Goal: Task Accomplishment & Management: Use online tool/utility

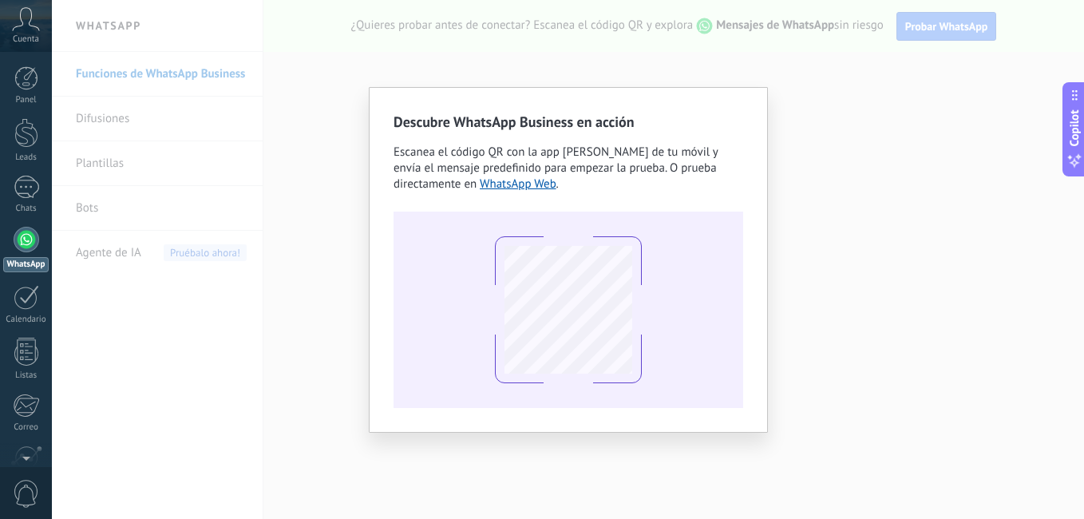
click at [678, 287] on div at bounding box center [569, 310] width 350 height 196
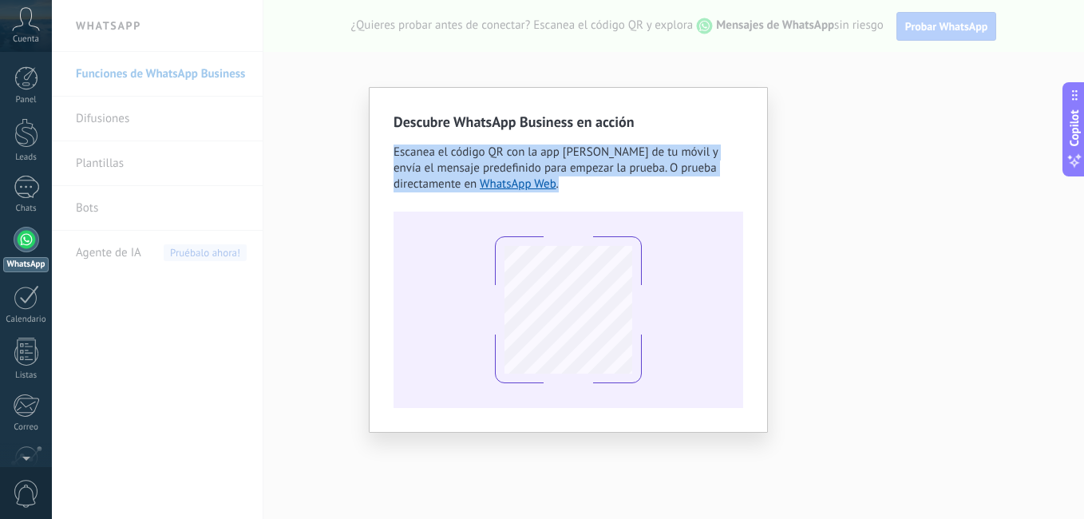
click at [678, 287] on div at bounding box center [569, 310] width 350 height 196
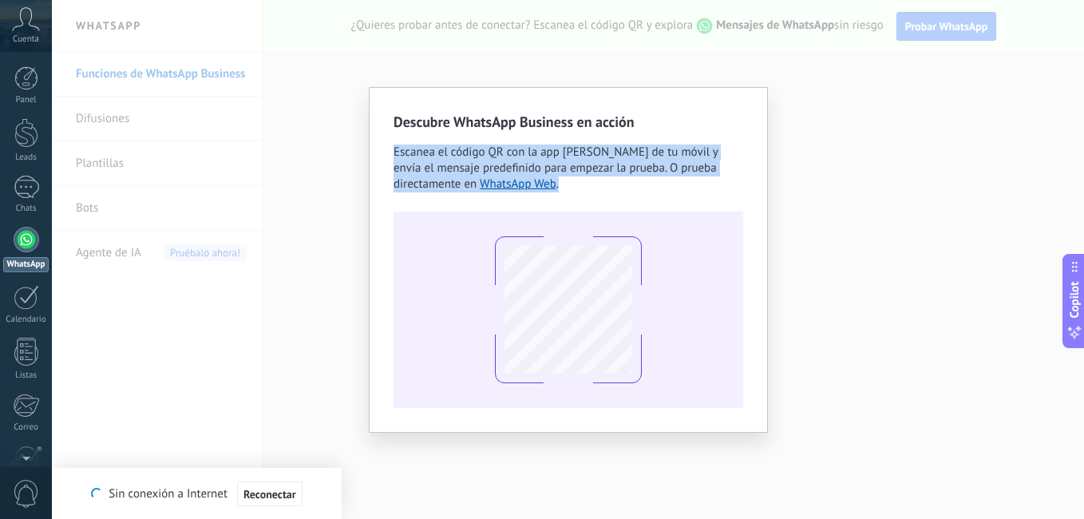
click at [784, 76] on div "Descubre WhatsApp Business en acción Escanea el código QR con la app [PERSON_NA…" at bounding box center [568, 259] width 1032 height 519
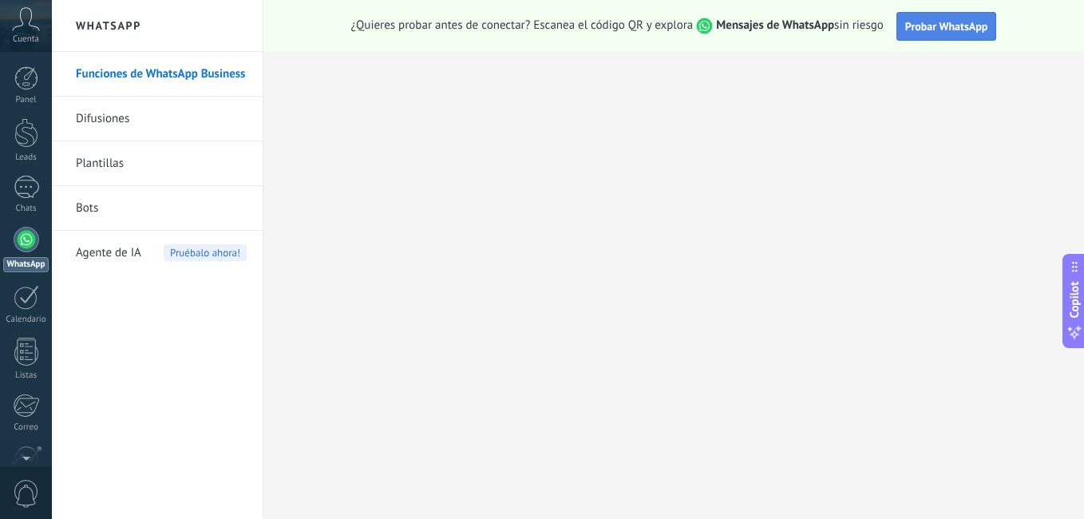
click at [945, 19] on span "Probar WhatsApp" at bounding box center [946, 26] width 83 height 14
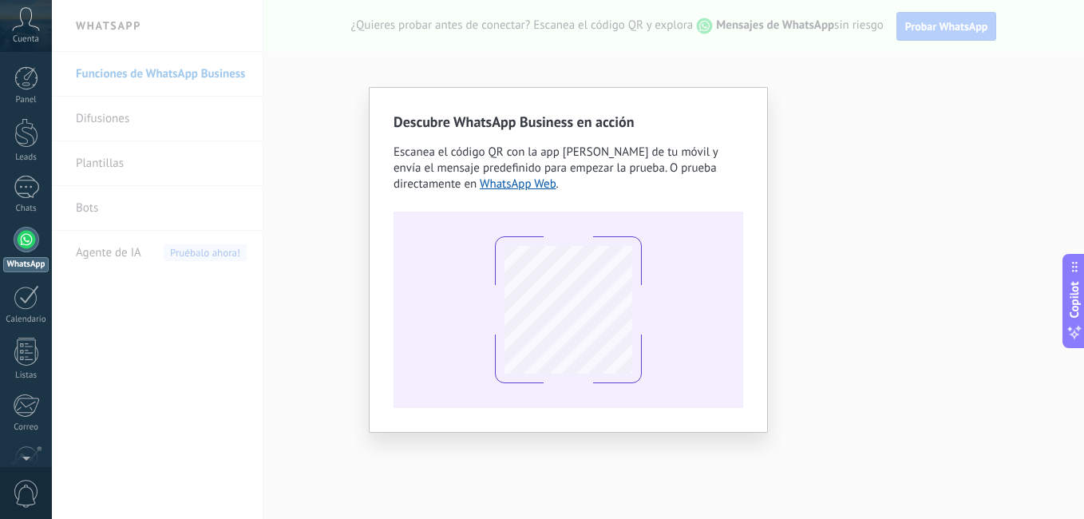
click at [29, 8] on use at bounding box center [26, 18] width 27 height 23
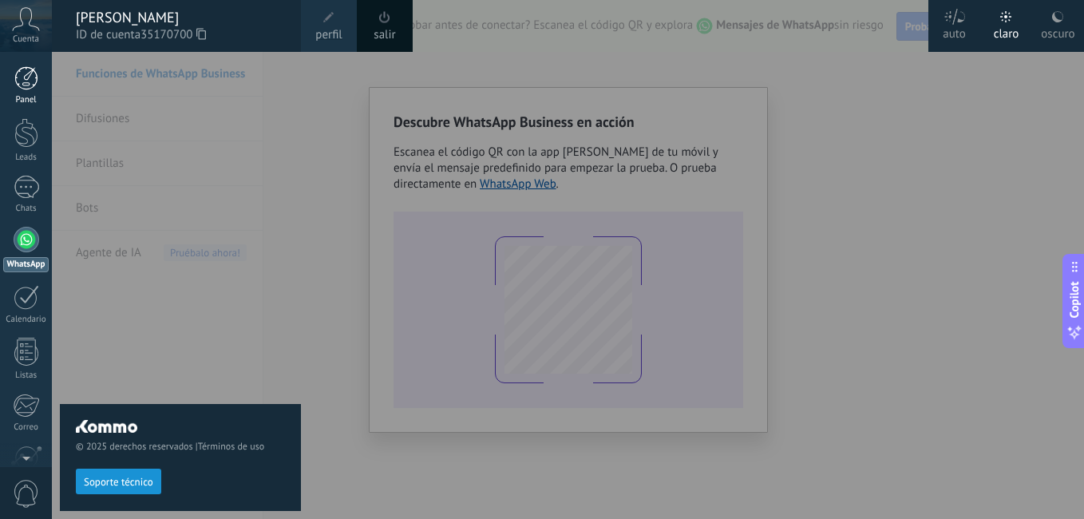
click at [18, 67] on div at bounding box center [26, 78] width 24 height 24
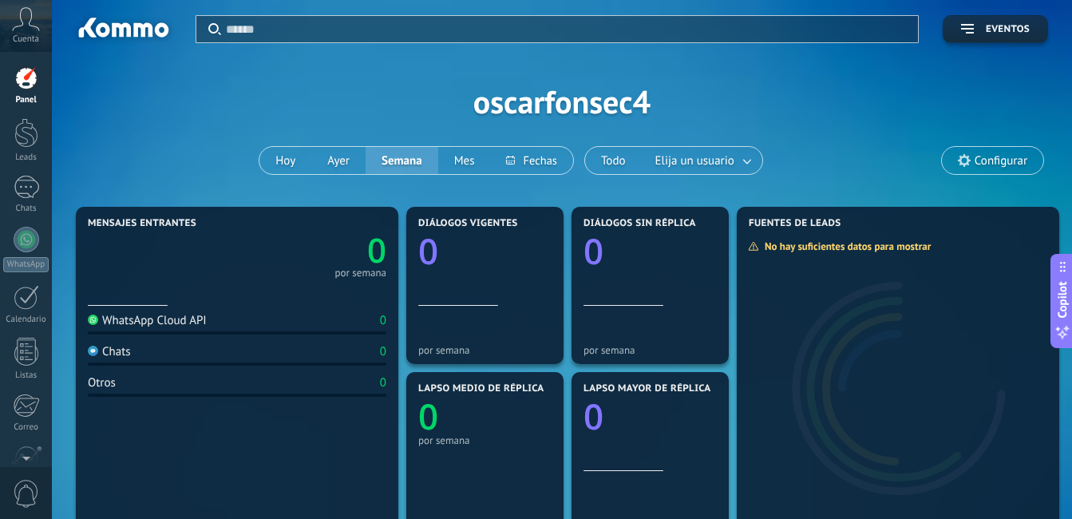
click at [20, 35] on span "Cuenta" at bounding box center [26, 39] width 26 height 10
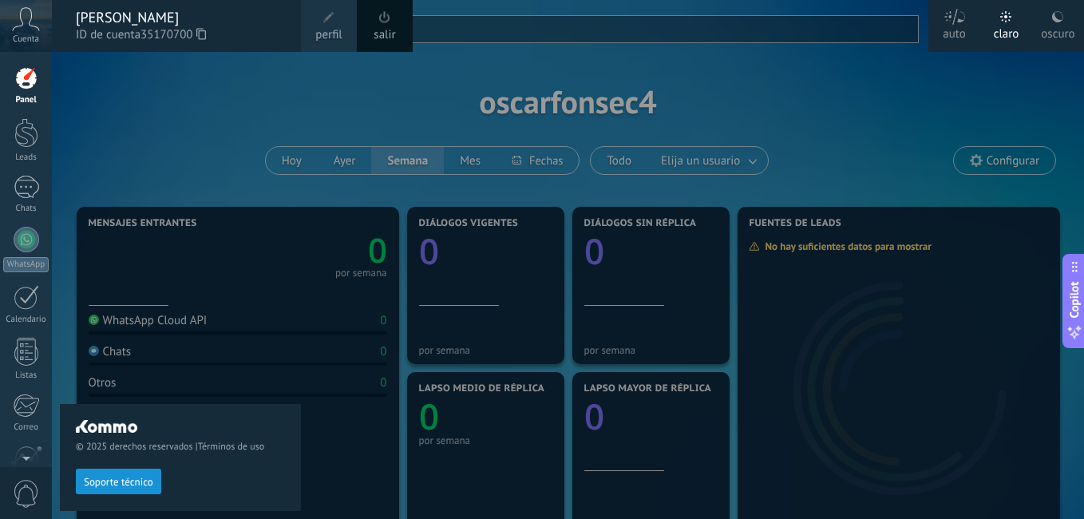
click at [165, 117] on div "© 2025 derechos reservados | Términos de uso Soporte técnico" at bounding box center [180, 285] width 241 height 467
click at [17, 245] on div at bounding box center [27, 240] width 26 height 26
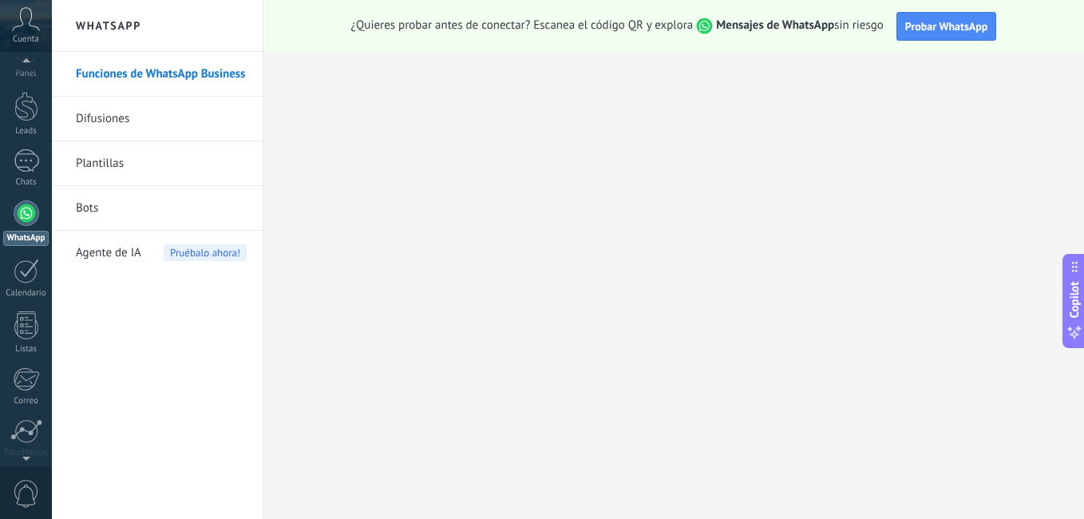
click at [25, 462] on div at bounding box center [26, 455] width 52 height 24
click at [27, 79] on div at bounding box center [26, 78] width 24 height 24
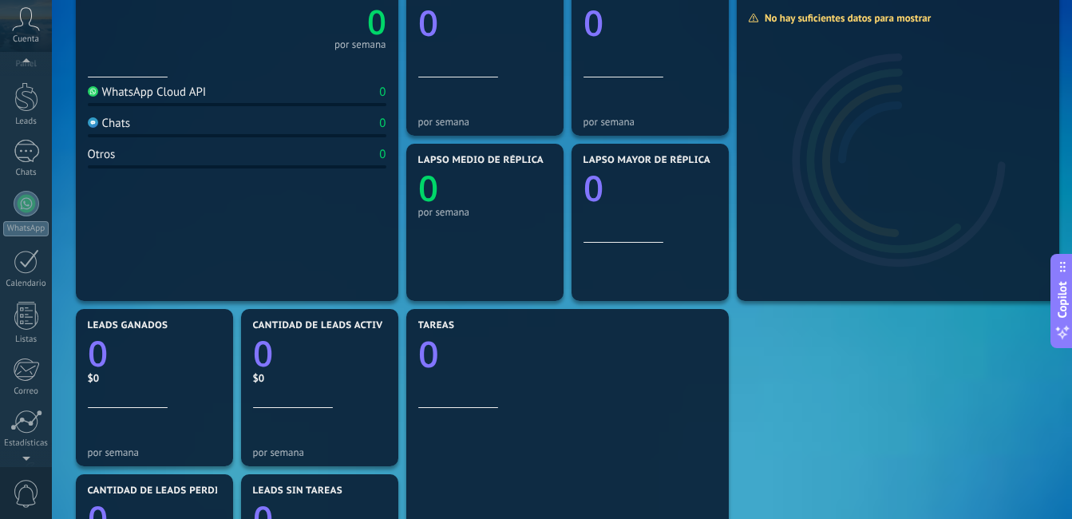
click at [32, 456] on div at bounding box center [26, 455] width 52 height 24
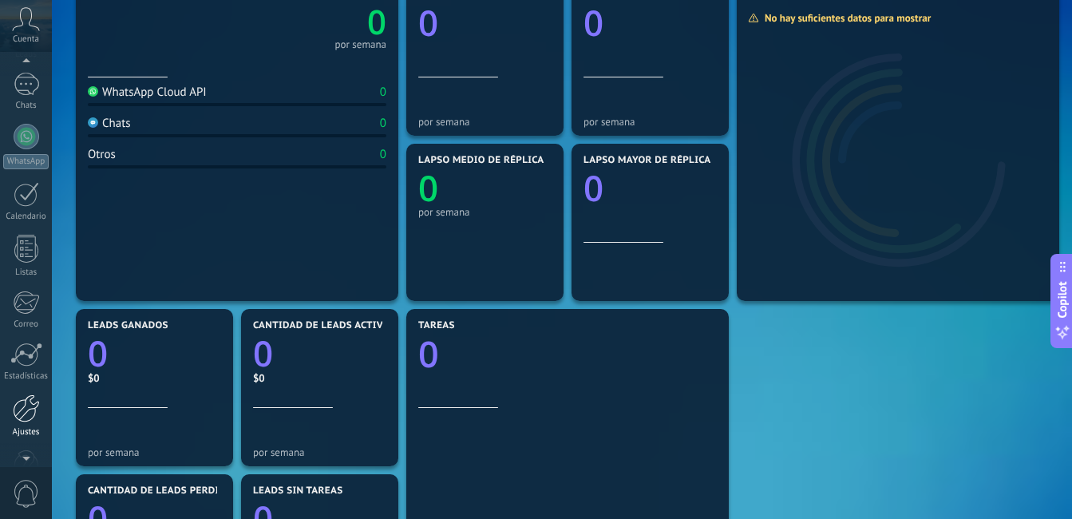
click at [23, 418] on div at bounding box center [26, 408] width 27 height 28
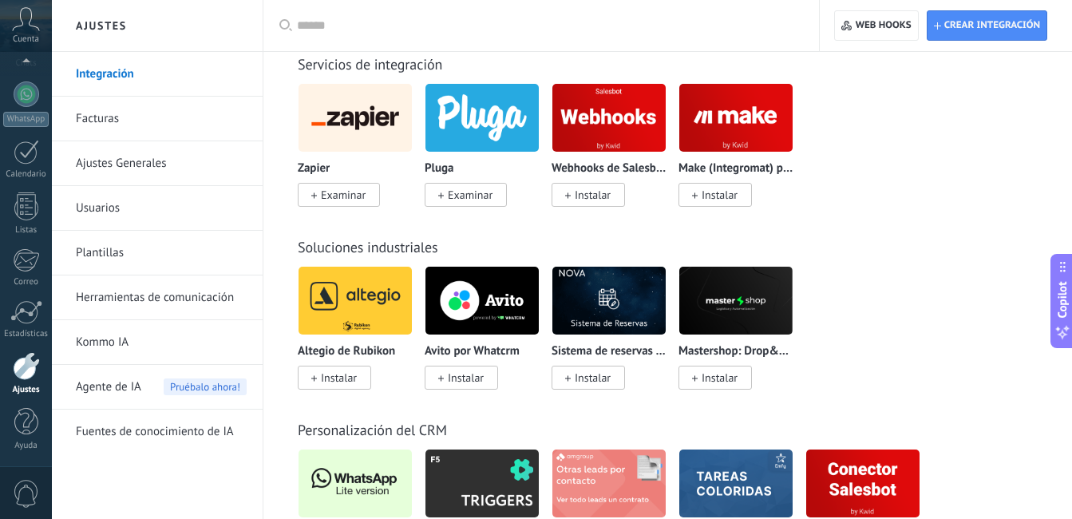
scroll to position [3999, 0]
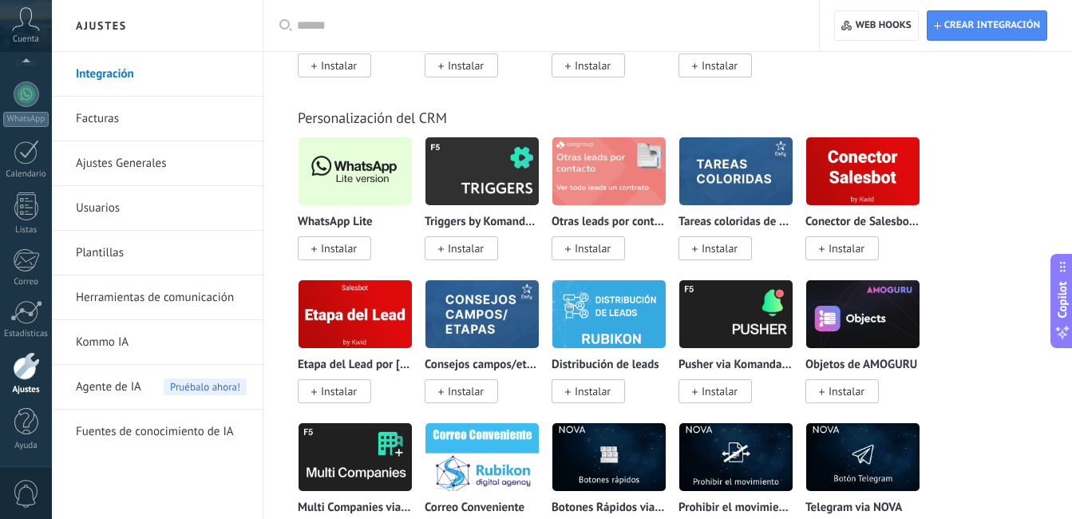
click at [348, 177] on img at bounding box center [355, 171] width 113 height 77
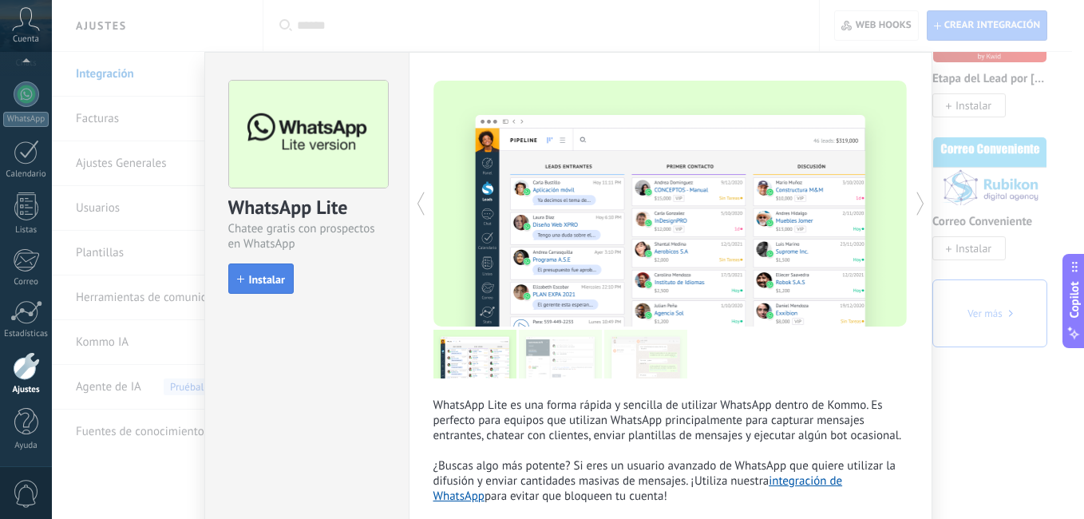
click at [269, 288] on button "Instalar" at bounding box center [260, 278] width 65 height 30
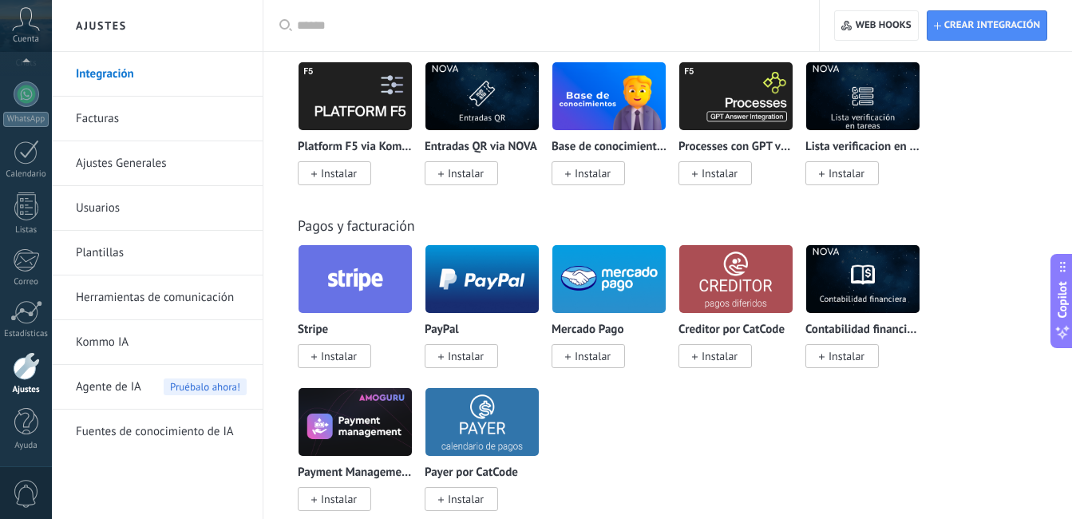
scroll to position [2638, 0]
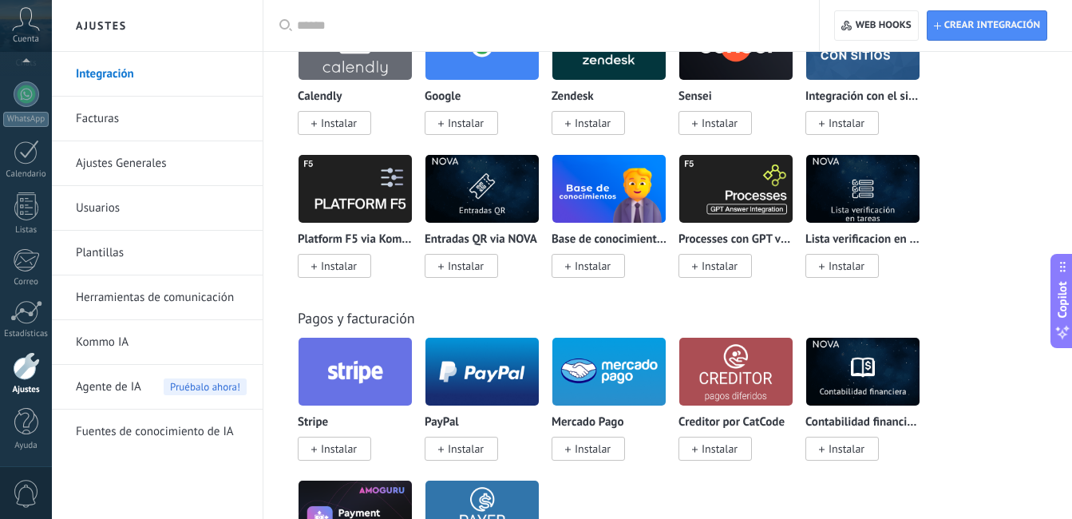
click at [18, 112] on div "WhatsApp" at bounding box center [26, 119] width 46 height 15
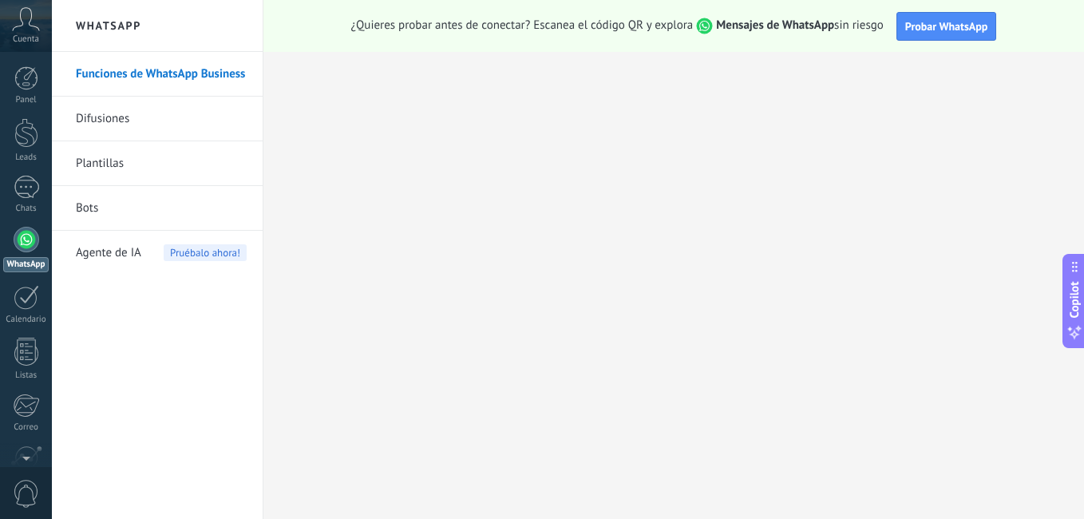
click at [953, 43] on div "¿Quieres probar antes de conectar? Escanea el código QR y explora Mensajes de W…" at bounding box center [673, 26] width 821 height 52
click at [937, 36] on button "Probar WhatsApp" at bounding box center [947, 26] width 101 height 29
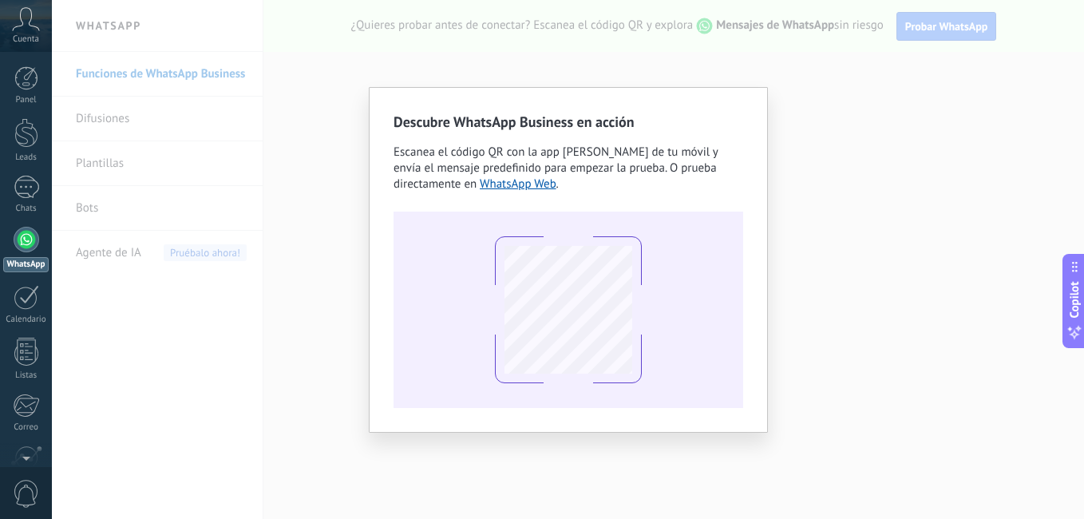
click at [1071, 399] on div "Descubre WhatsApp Business en acción Escanea el código QR con la app [PERSON_NA…" at bounding box center [568, 259] width 1032 height 519
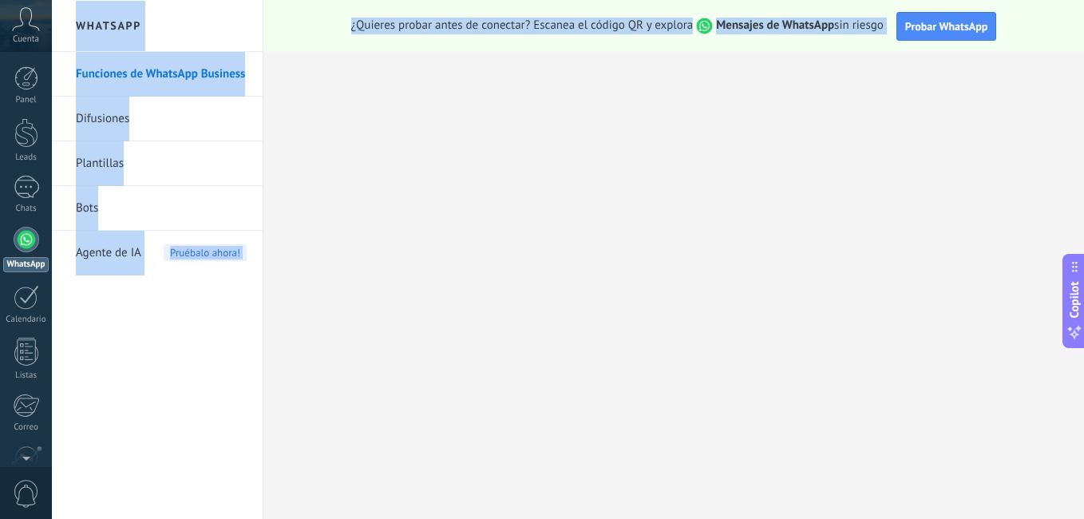
drag, startPoint x: 1087, startPoint y: 55, endPoint x: 1087, endPoint y: 93, distance: 38.3
click at [1084, 93] on html ".abccls-1,.abccls-2{fill-rule:evenodd}.abccls-2{fill:#fff} .abfcls-1{fill:none}…" at bounding box center [542, 259] width 1084 height 519
drag, startPoint x: 30, startPoint y: 394, endPoint x: 719, endPoint y: 248, distance: 705.2
click at [30, 394] on div at bounding box center [26, 396] width 27 height 28
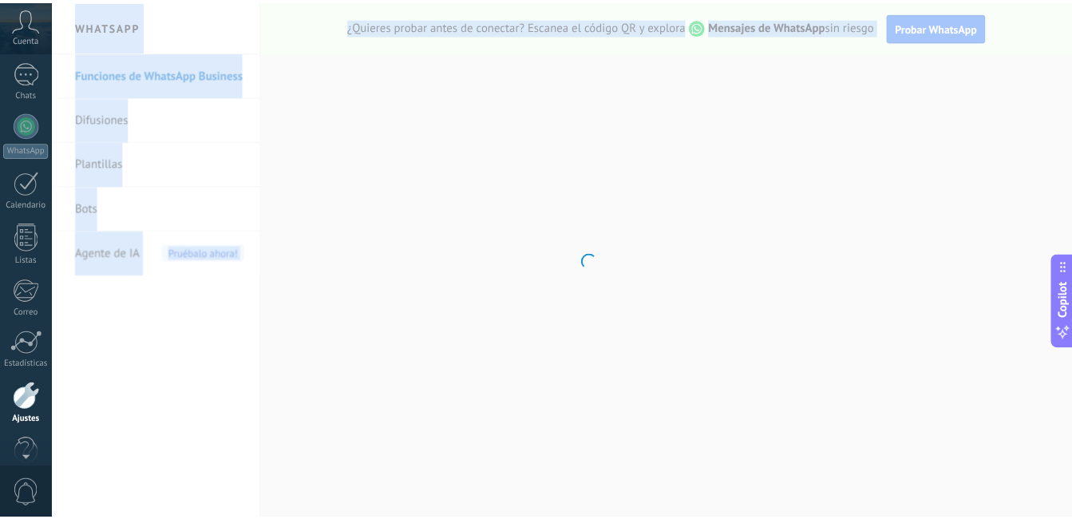
scroll to position [145, 0]
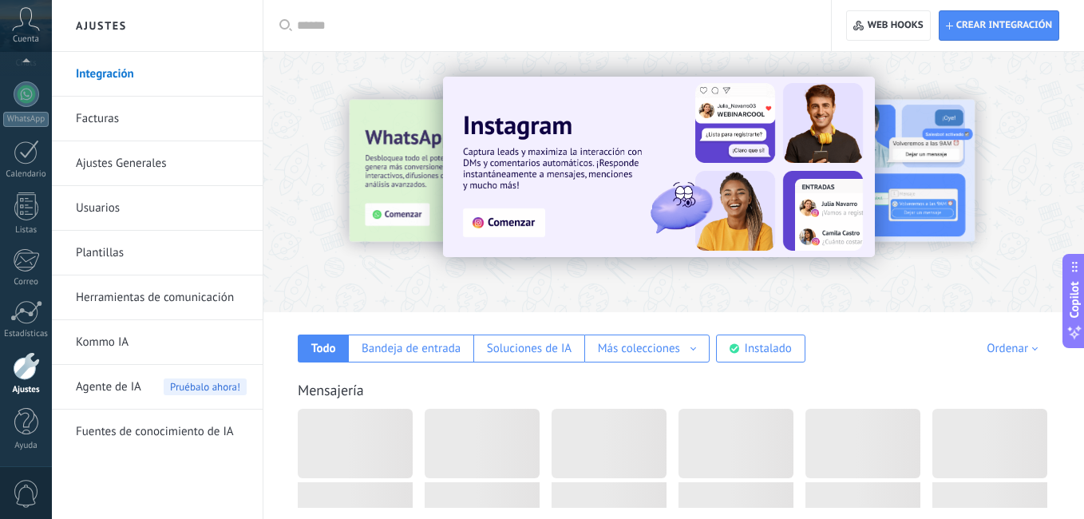
click at [1050, 141] on div at bounding box center [1069, 181] width 359 height 144
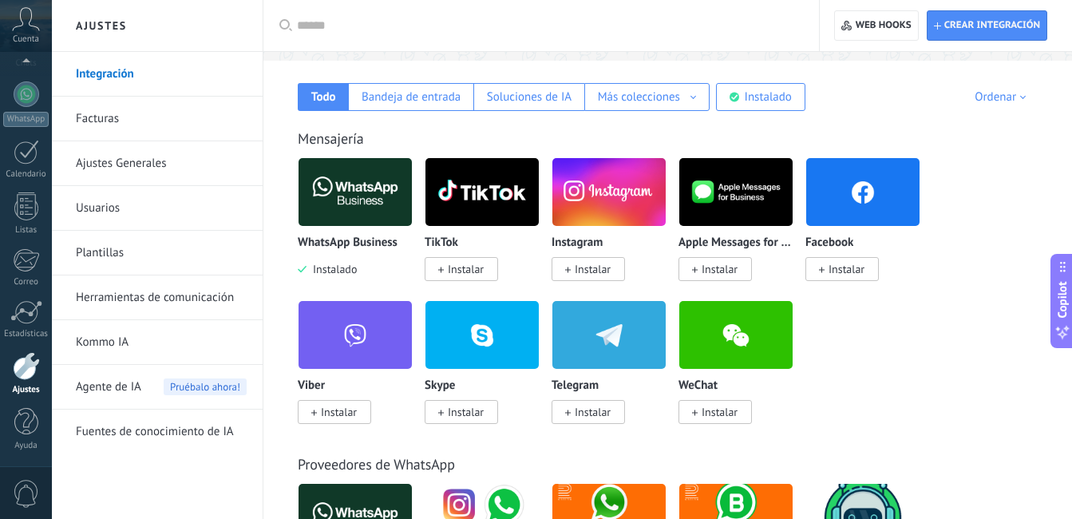
scroll to position [238, 0]
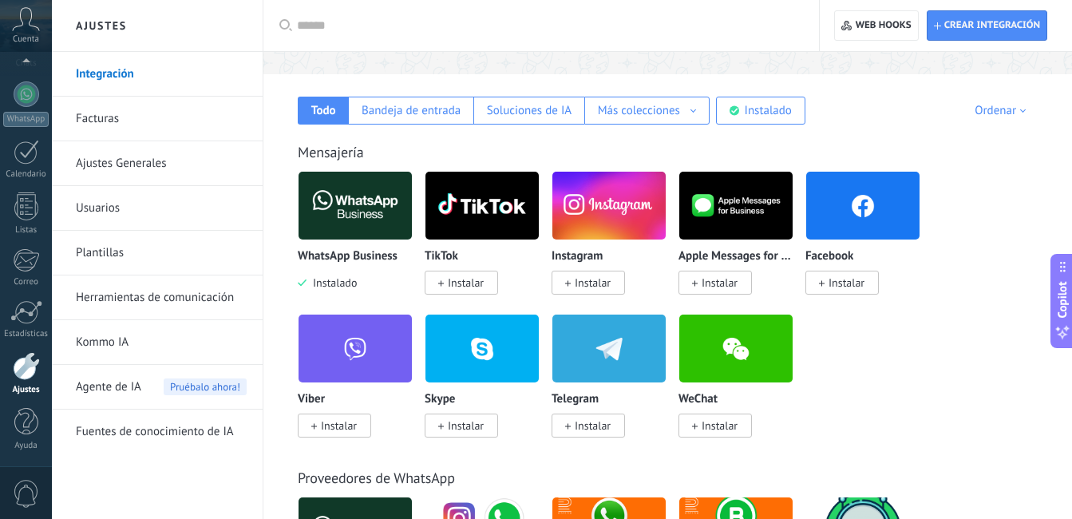
click at [832, 280] on span "Instalar" at bounding box center [847, 282] width 36 height 14
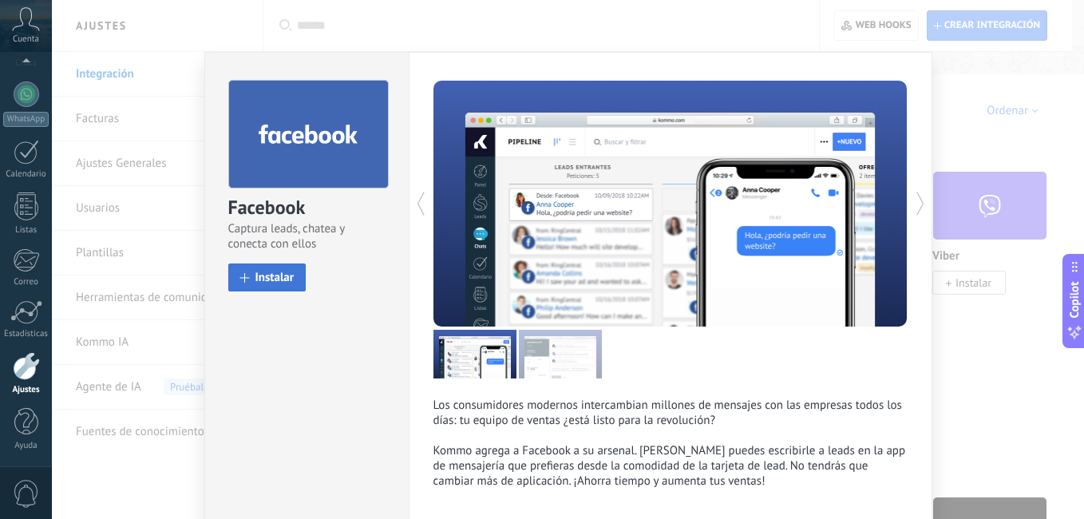
click at [254, 286] on button "Instalar" at bounding box center [267, 277] width 78 height 28
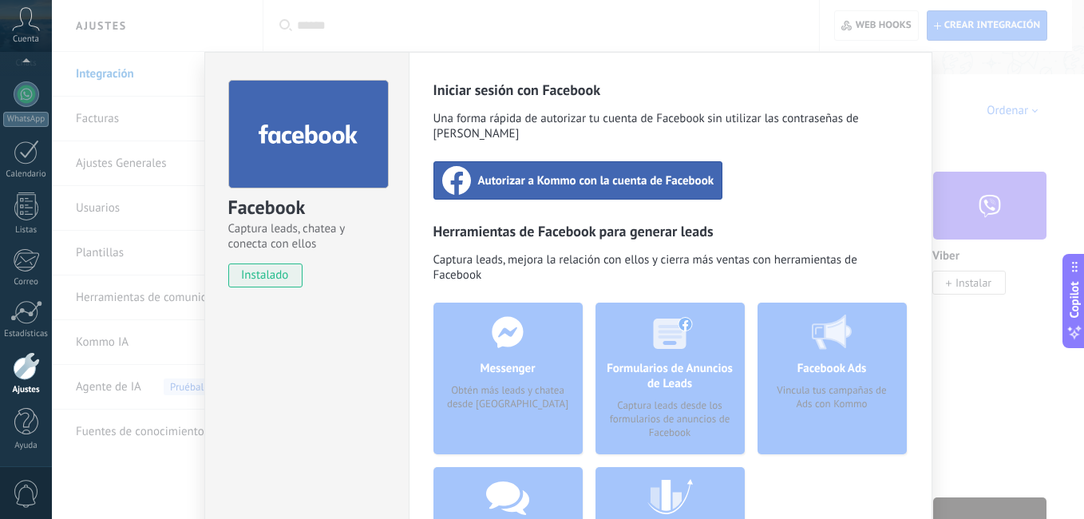
click at [283, 273] on span "instalado" at bounding box center [265, 275] width 73 height 24
click at [532, 172] on span "Autorizar a Kommo con la cuenta de Facebook" at bounding box center [596, 180] width 236 height 16
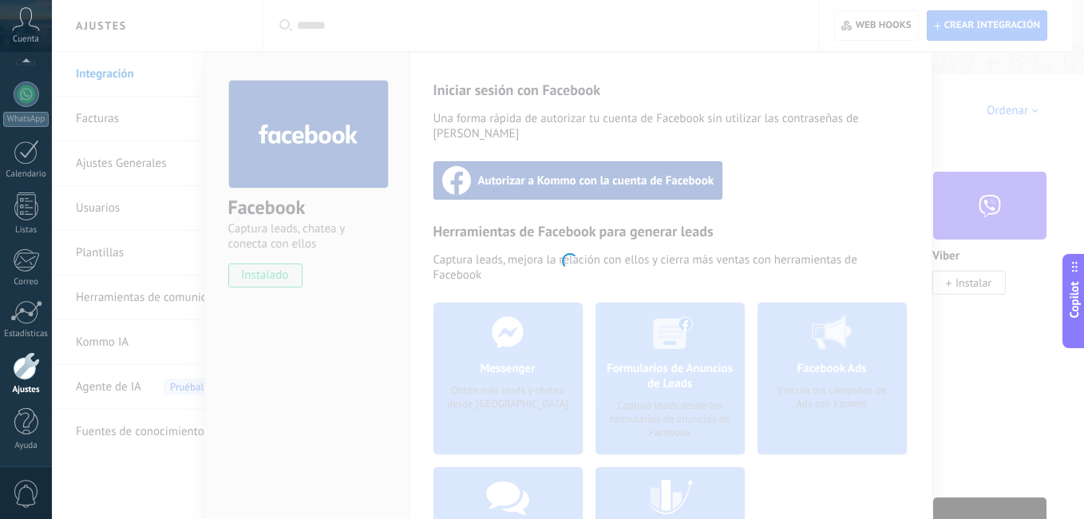
click at [965, 123] on div at bounding box center [568, 259] width 1032 height 519
